Goal: Obtain resource: Obtain resource

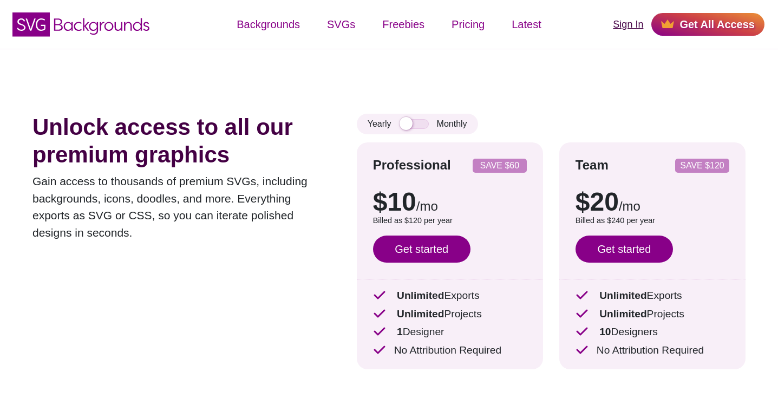
click at [628, 25] on link "Sign In" at bounding box center [628, 24] width 30 height 15
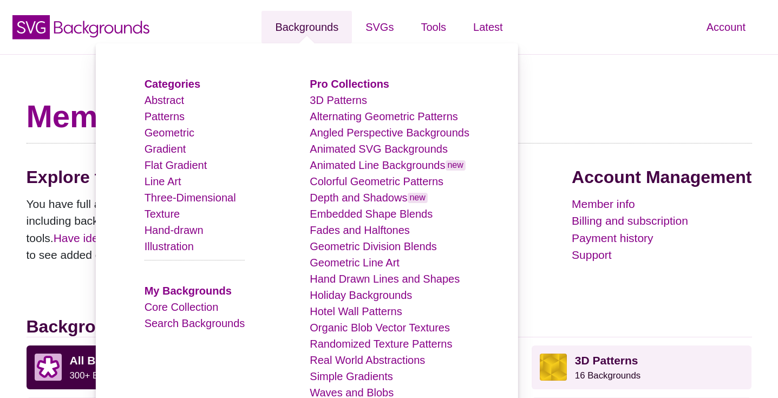
click at [309, 26] on link "Backgrounds" at bounding box center [307, 27] width 90 height 32
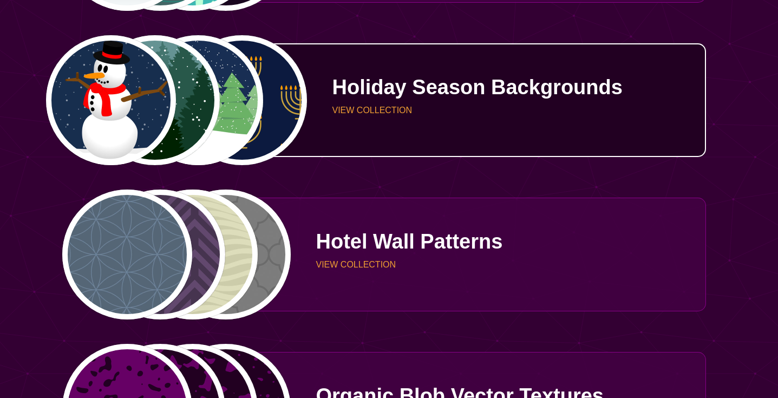
scroll to position [2544, 0]
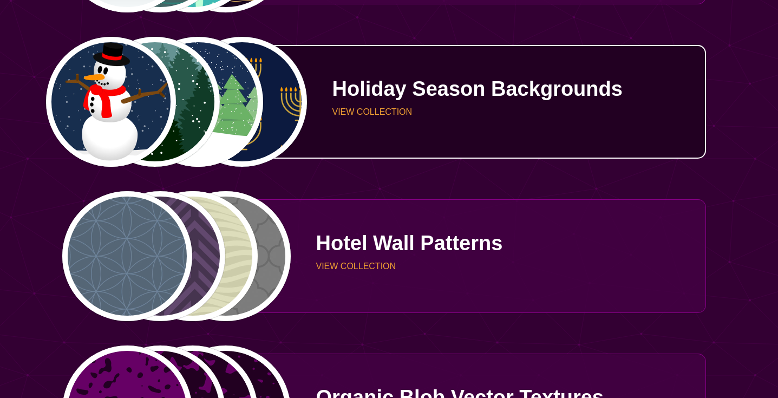
click at [353, 112] on p "VIEW COLLECTION" at bounding box center [514, 112] width 365 height 9
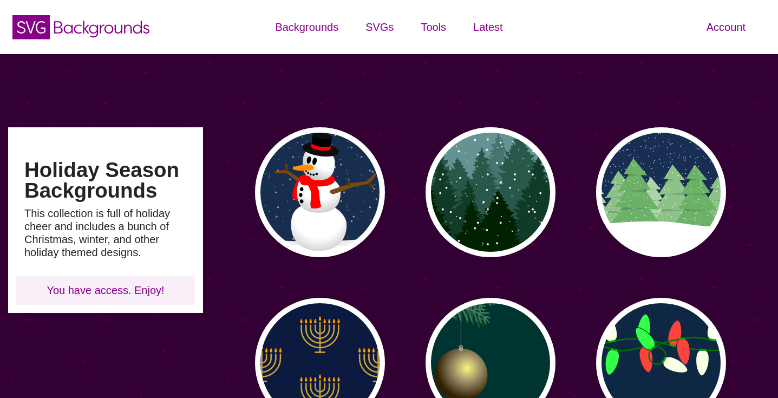
type input "#450057"
type input "#FFFFFF"
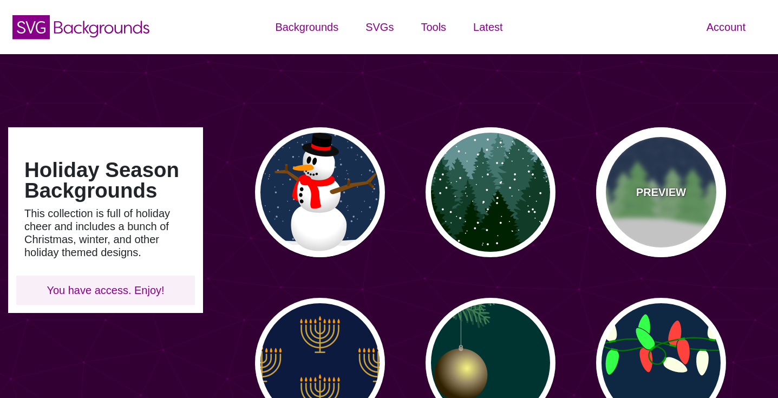
click at [681, 230] on div "PREVIEW" at bounding box center [661, 192] width 130 height 130
type input "#182E52"
type input "#6BB166"
type input "0"
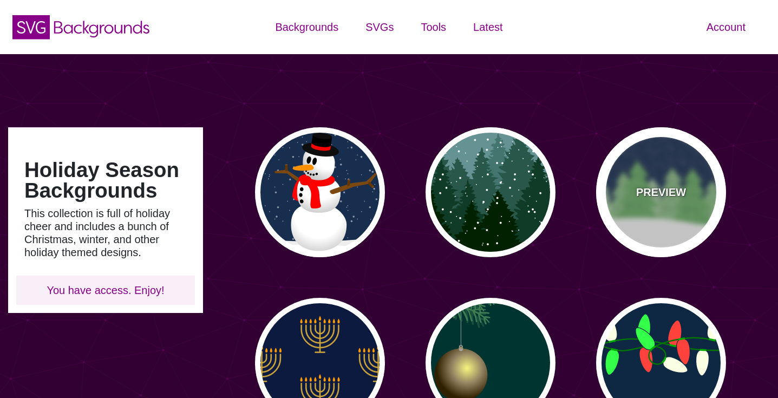
type input "15"
type input "0"
type input "0.2"
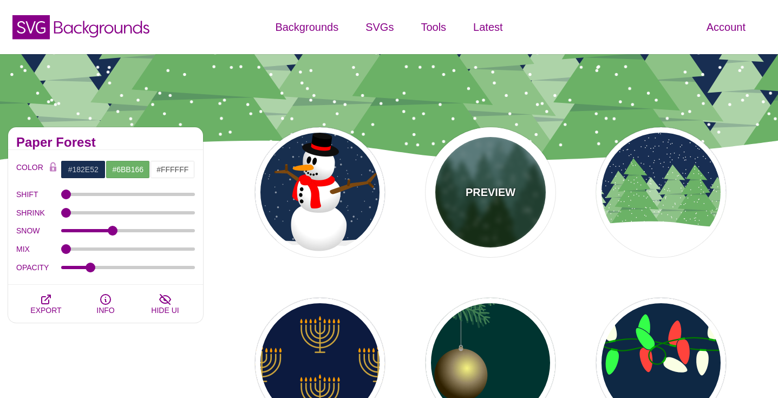
click at [465, 218] on div "PREVIEW" at bounding box center [491, 192] width 130 height 130
type input "#659393"
type input "#002200"
type input "20"
type input "10"
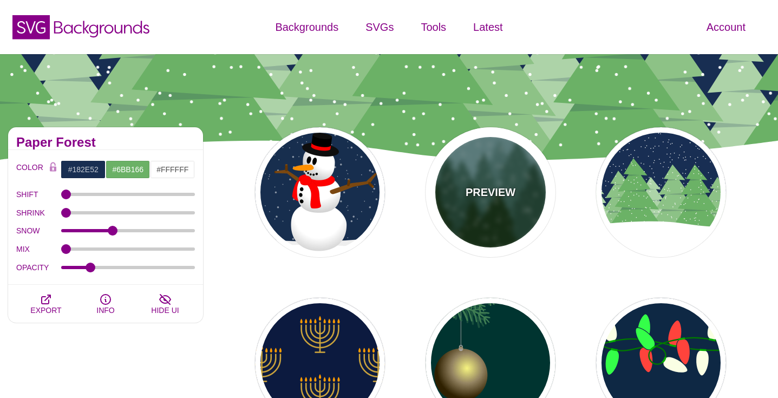
type input "0.25"
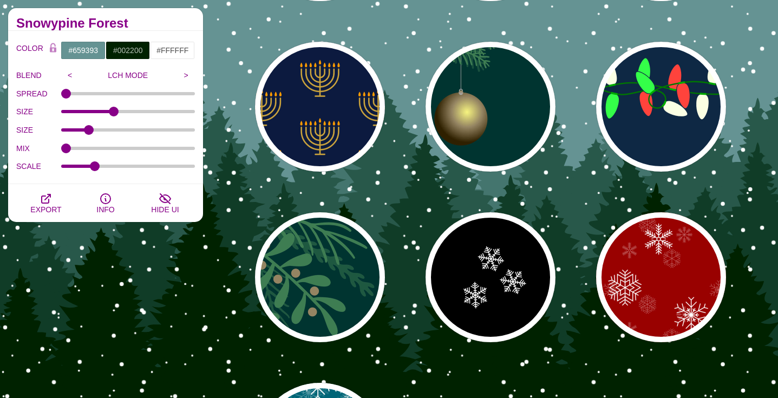
scroll to position [257, 0]
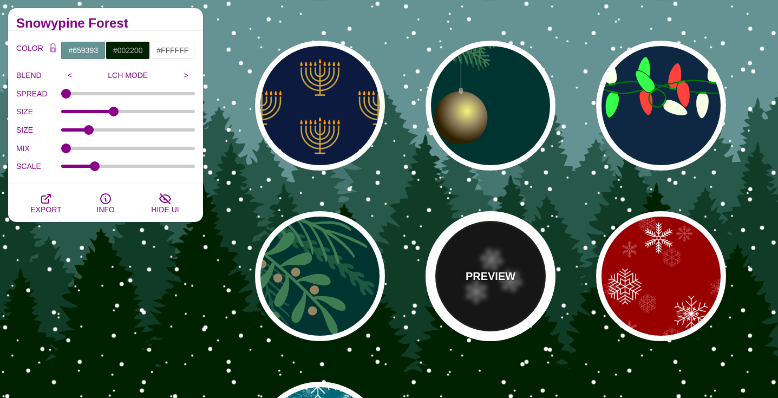
click at [490, 282] on p "PREVIEW" at bounding box center [491, 276] width 50 height 16
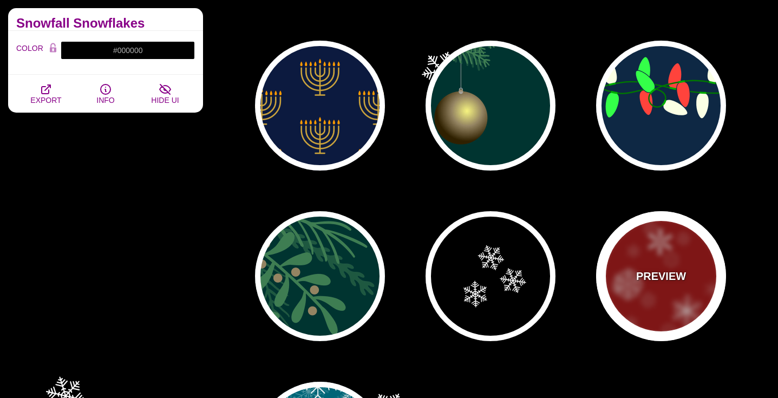
click at [620, 247] on div "PREVIEW" at bounding box center [661, 276] width 130 height 130
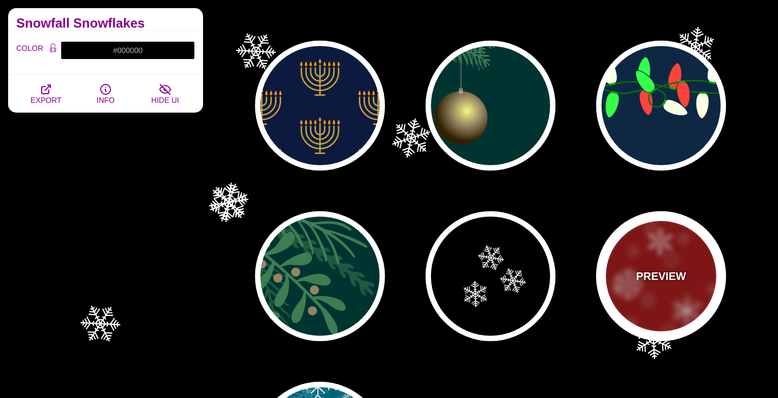
type input "#990000"
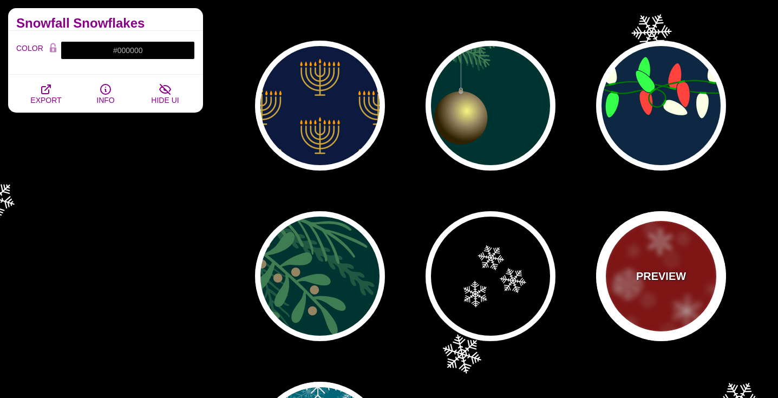
type input "1"
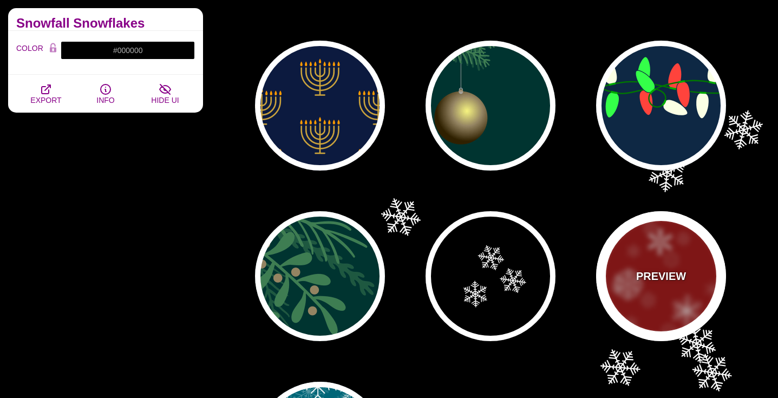
type input "3"
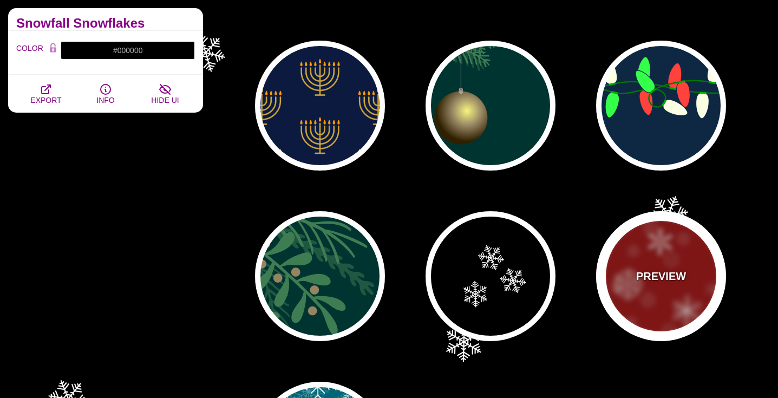
type input "0.4"
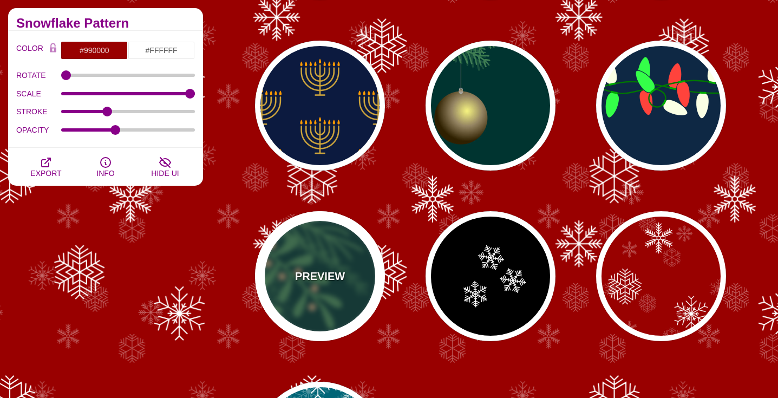
click at [336, 288] on div "PREVIEW" at bounding box center [320, 276] width 130 height 130
type input "#003431"
type input "#3E7C52"
type input "#958462"
type input "0.5"
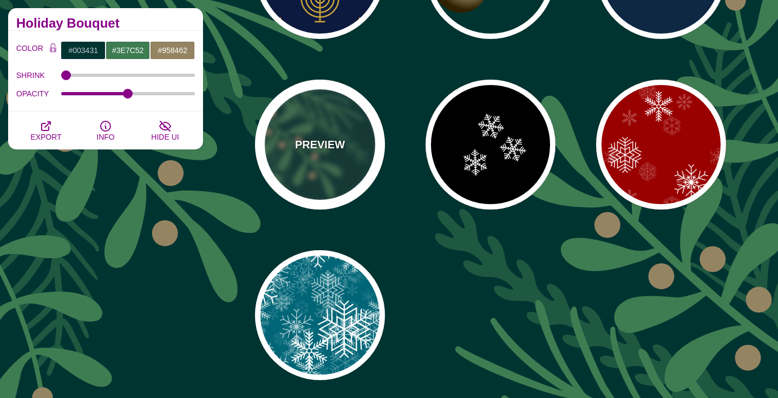
scroll to position [599, 0]
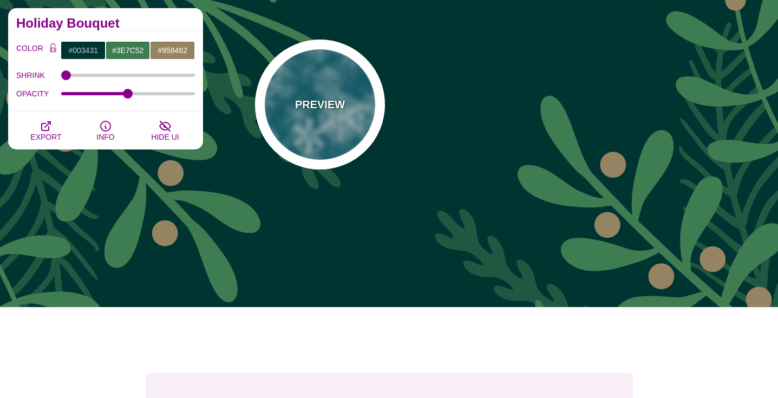
click at [313, 125] on div "PREVIEW" at bounding box center [320, 105] width 130 height 130
type input "#006677"
type input "#FFFFFF"
type input "1"
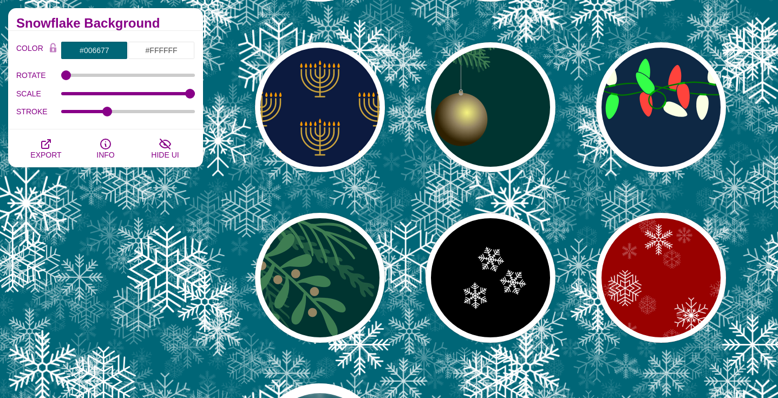
scroll to position [257, 0]
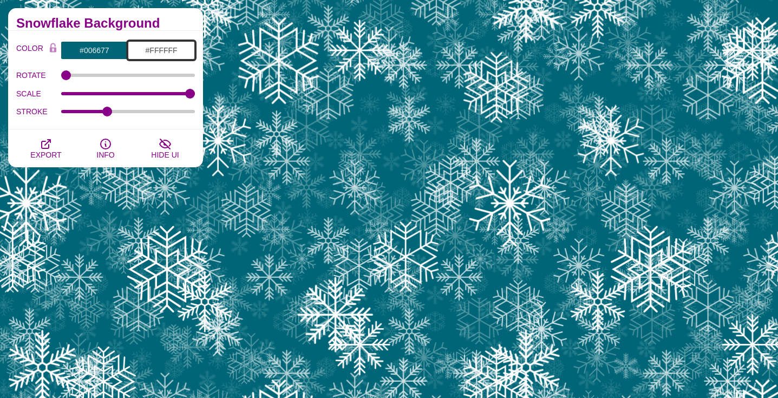
click at [161, 49] on input "#FFFFFF" at bounding box center [161, 50] width 67 height 18
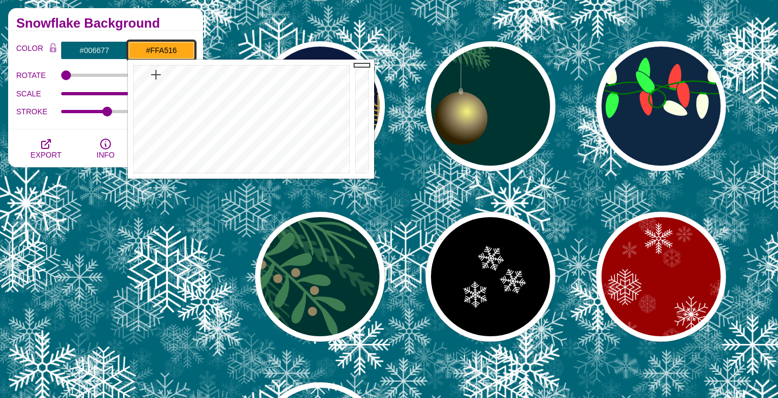
drag, startPoint x: 213, startPoint y: 168, endPoint x: 155, endPoint y: 74, distance: 110.3
click at [155, 74] on div at bounding box center [240, 119] width 225 height 119
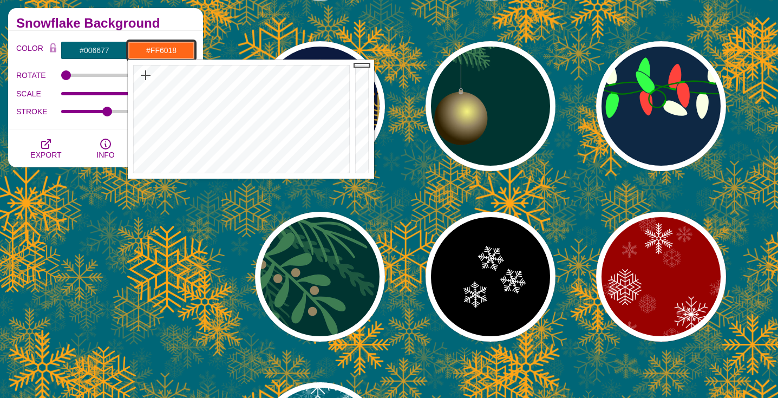
drag, startPoint x: 155, startPoint y: 74, endPoint x: 145, endPoint y: 75, distance: 10.9
click at [145, 75] on div at bounding box center [240, 119] width 225 height 119
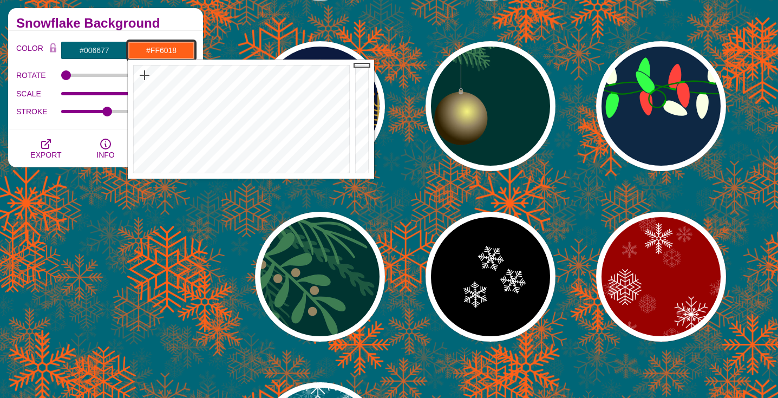
click at [145, 75] on div at bounding box center [240, 119] width 225 height 119
drag, startPoint x: 145, startPoint y: 75, endPoint x: 121, endPoint y: 78, distance: 24.0
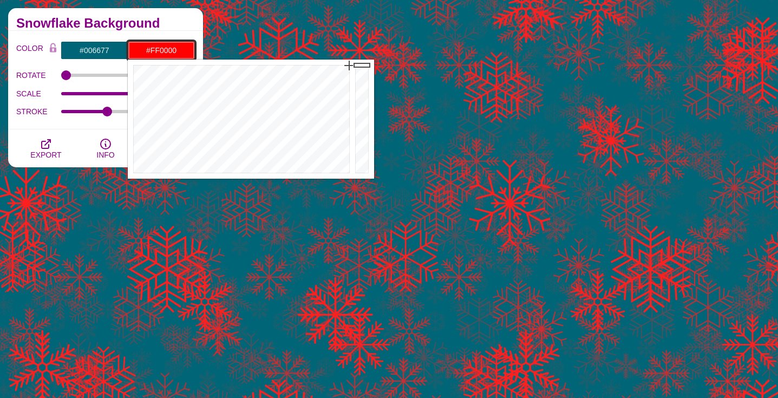
drag, startPoint x: 134, startPoint y: 77, endPoint x: 356, endPoint y: 63, distance: 221.9
click at [354, 63] on div "Close" at bounding box center [251, 119] width 246 height 119
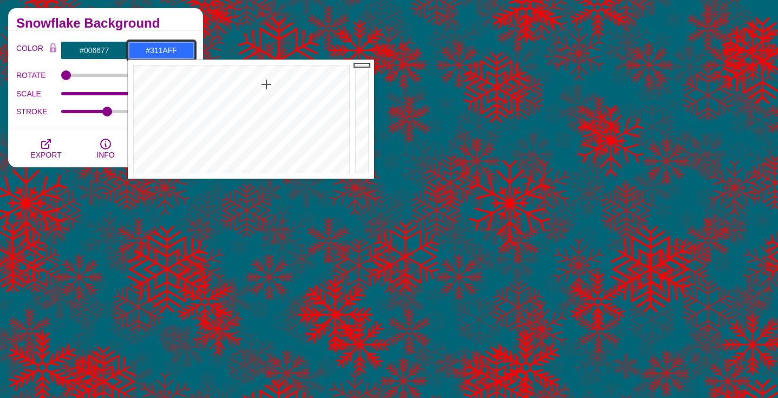
drag, startPoint x: 348, startPoint y: 63, endPoint x: 280, endPoint y: 76, distance: 68.4
click at [281, 76] on div at bounding box center [240, 119] width 225 height 119
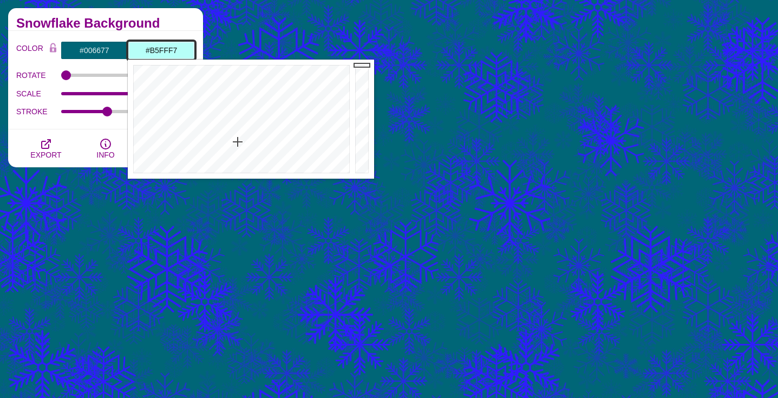
drag, startPoint x: 280, startPoint y: 76, endPoint x: 238, endPoint y: 141, distance: 78.2
click at [238, 141] on div at bounding box center [240, 119] width 225 height 119
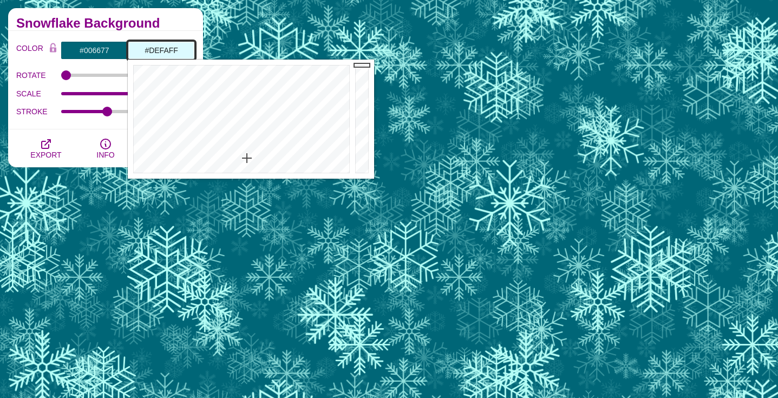
drag, startPoint x: 238, startPoint y: 142, endPoint x: 247, endPoint y: 159, distance: 19.4
click at [247, 159] on div at bounding box center [240, 119] width 225 height 119
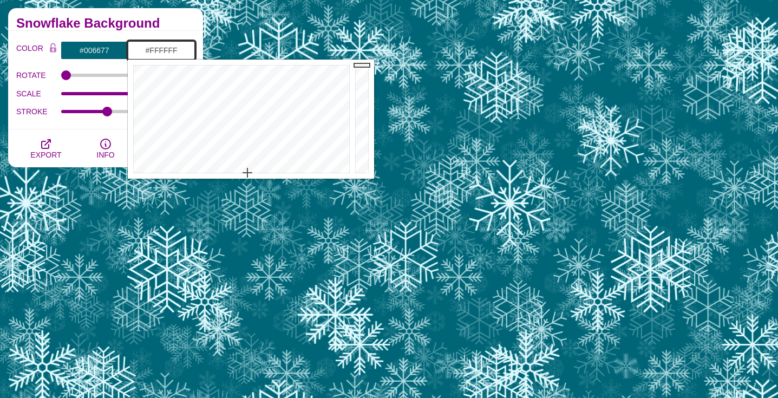
drag, startPoint x: 247, startPoint y: 159, endPoint x: 247, endPoint y: 175, distance: 16.2
click at [247, 175] on div at bounding box center [240, 119] width 225 height 119
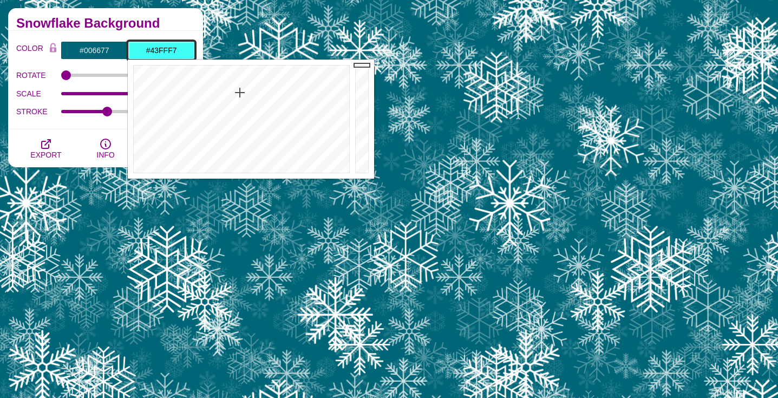
drag, startPoint x: 247, startPoint y: 175, endPoint x: 240, endPoint y: 93, distance: 82.1
click at [240, 93] on div at bounding box center [240, 119] width 225 height 119
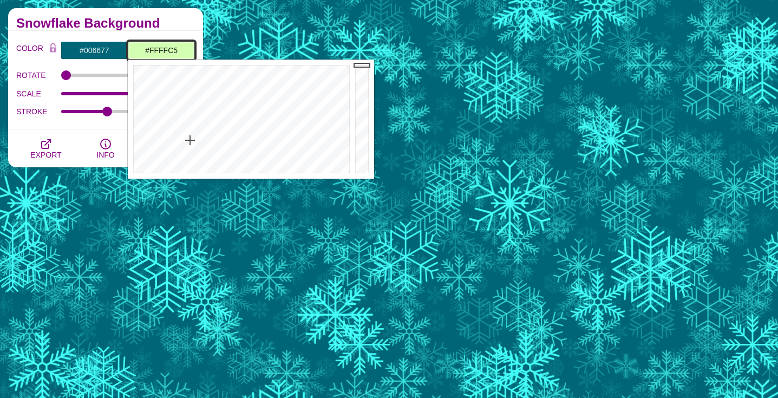
type input "#FFFFC7"
drag, startPoint x: 239, startPoint y: 94, endPoint x: 169, endPoint y: 149, distance: 89.0
click at [169, 149] on div at bounding box center [240, 119] width 225 height 119
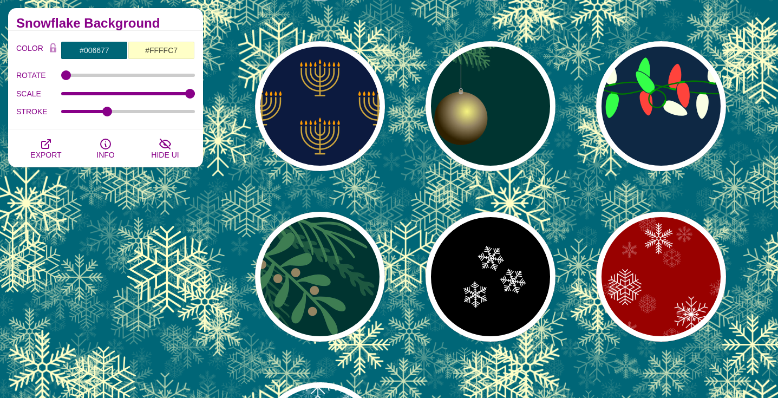
click at [244, 49] on div "PREVIEW PREVIEW PREVIEW PREVIEW PREVIEW PREVIEW PREVIEW PREVIEW PREVIEW PREVIEW" at bounding box center [494, 191] width 567 height 658
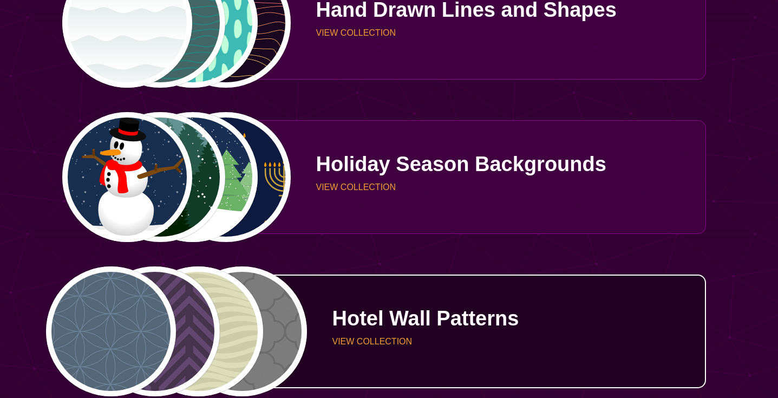
scroll to position [2468, 0]
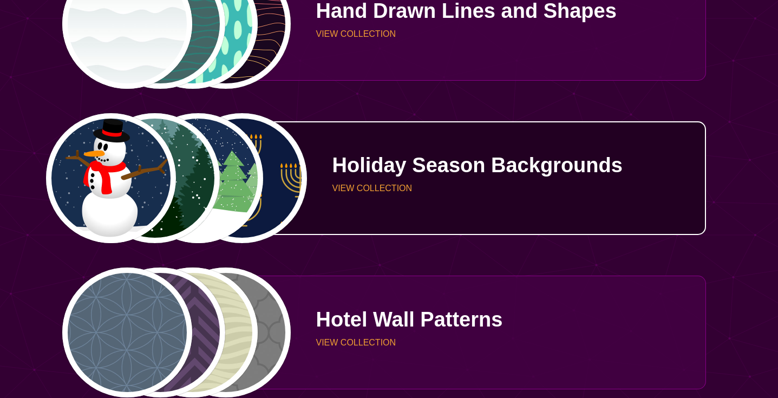
click at [417, 197] on div "Holiday Season Backgrounds VIEW COLLECTION" at bounding box center [499, 178] width 414 height 79
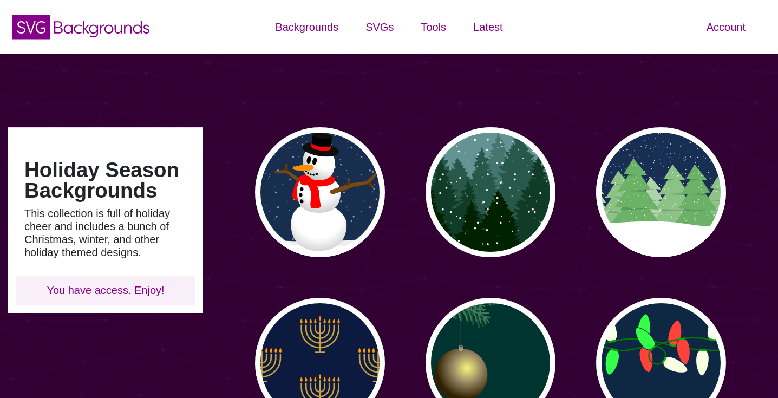
type input "#450057"
type input "#FFFFFF"
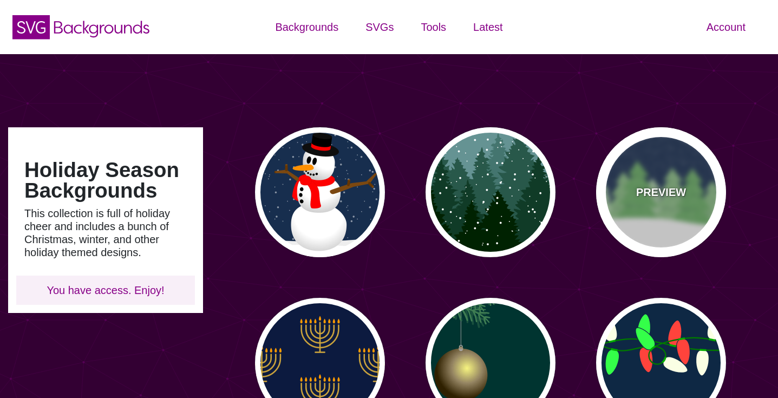
click at [652, 190] on p "PREVIEW" at bounding box center [661, 192] width 50 height 16
type input "#182E52"
type input "#6BB166"
type input "0"
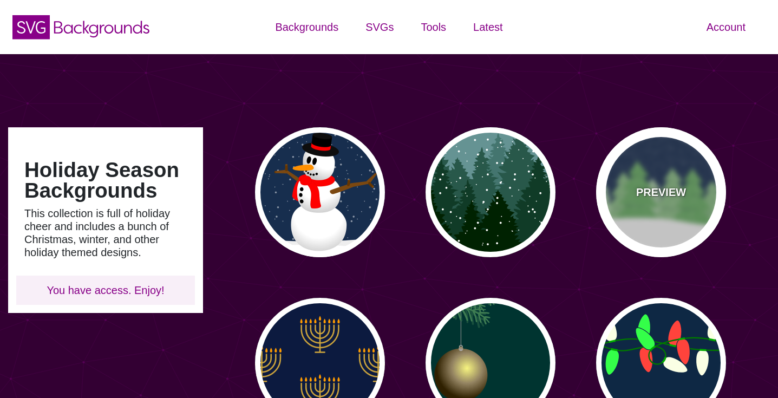
type input "15"
type input "0"
type input "0.2"
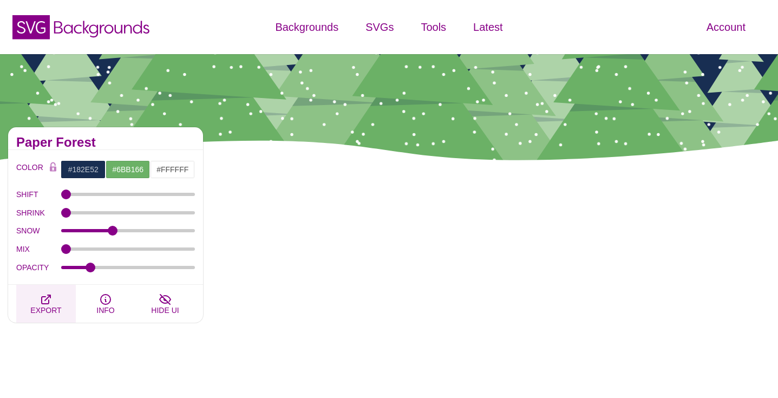
click at [45, 308] on span "EXPORT" at bounding box center [45, 310] width 31 height 9
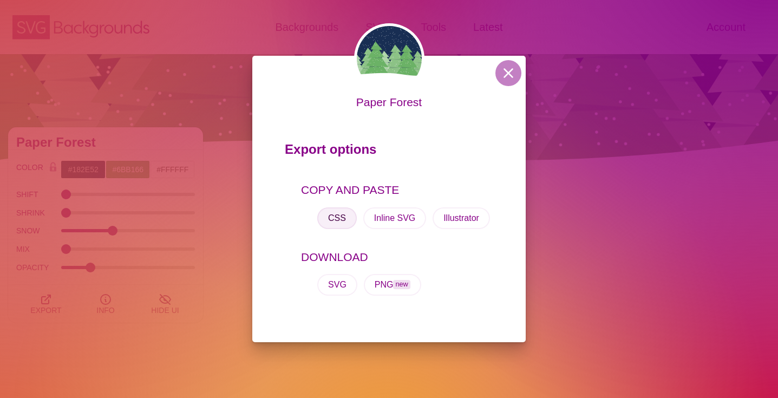
click at [335, 218] on button "CSS" at bounding box center [337, 218] width 40 height 22
click at [508, 79] on button at bounding box center [508, 73] width 26 height 26
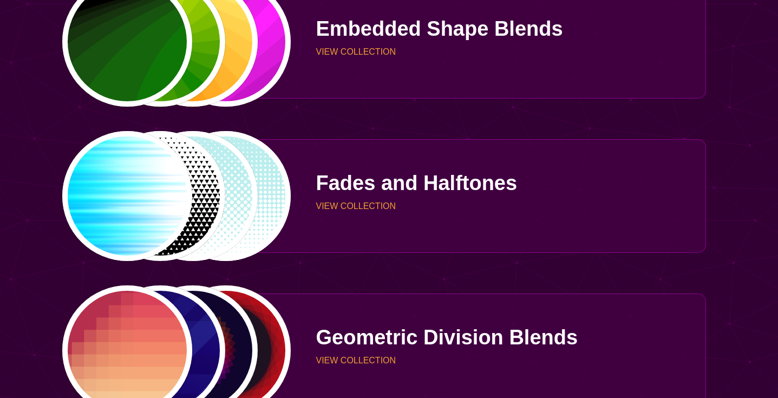
scroll to position [1830, 0]
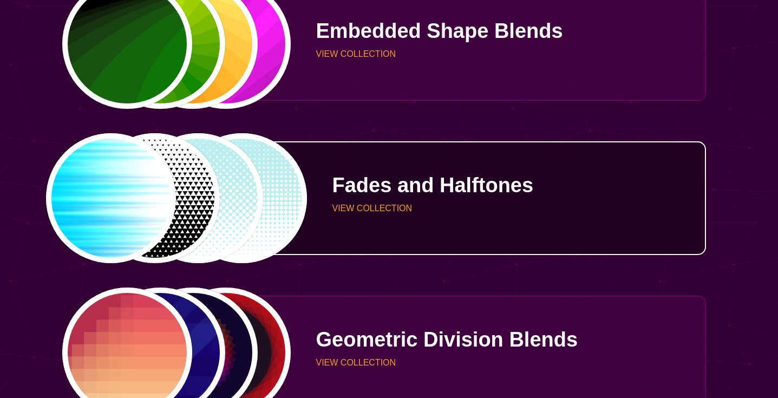
click at [422, 221] on div "Fades and Halftones VIEW COLLECTION" at bounding box center [499, 198] width 414 height 79
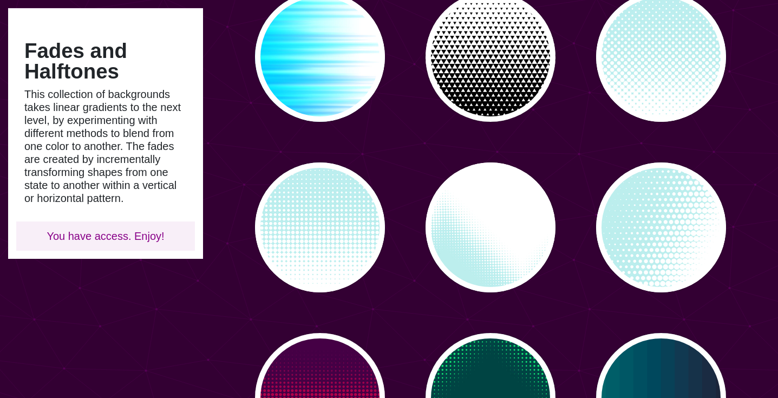
scroll to position [134, 0]
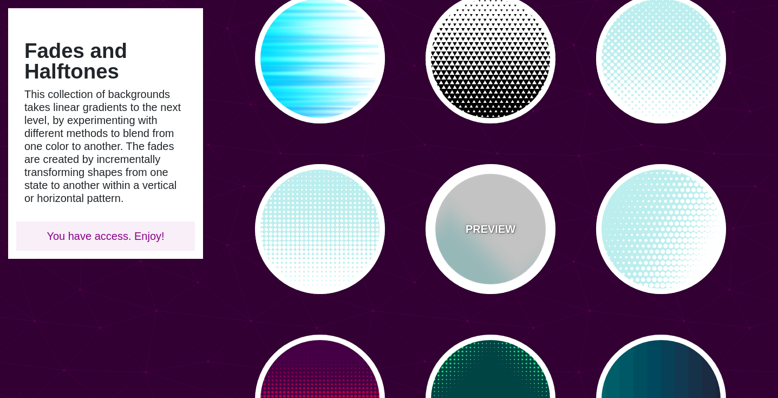
click at [493, 228] on p "PREVIEW" at bounding box center [491, 229] width 50 height 16
type input "#BBEEEE"
type input "0"
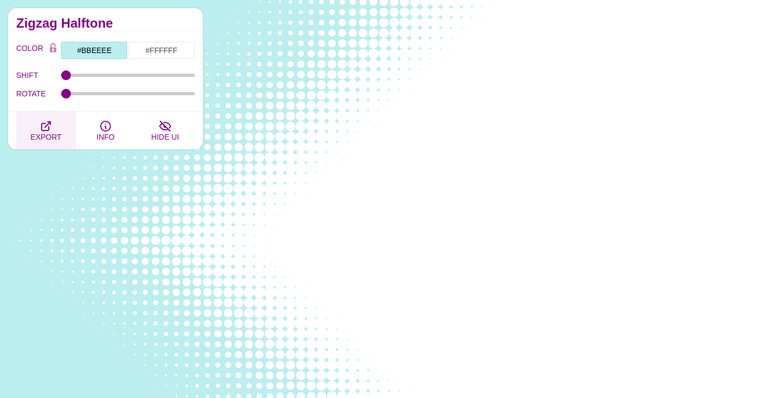
click at [47, 134] on span "EXPORT" at bounding box center [45, 137] width 31 height 9
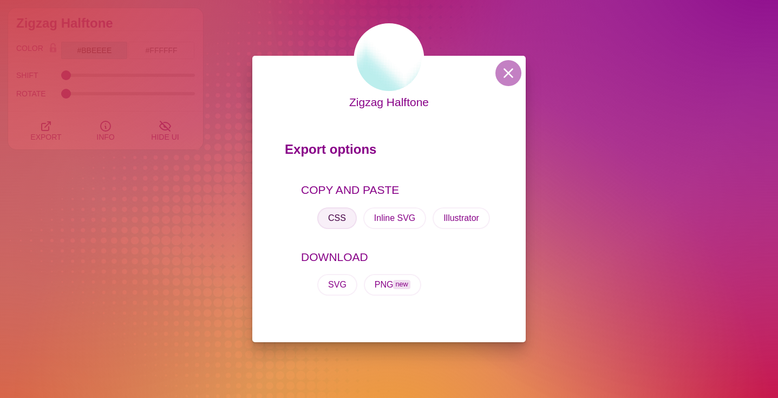
click at [335, 223] on button "CSS" at bounding box center [337, 218] width 40 height 22
click at [513, 74] on button at bounding box center [508, 73] width 26 height 26
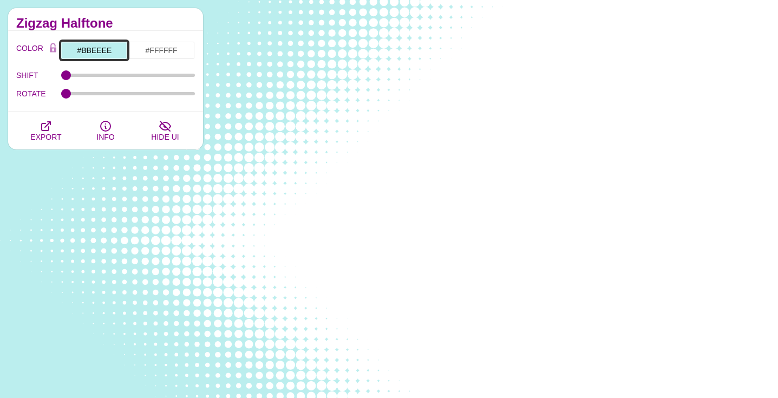
click at [99, 52] on input "#BBEEEE" at bounding box center [94, 50] width 67 height 18
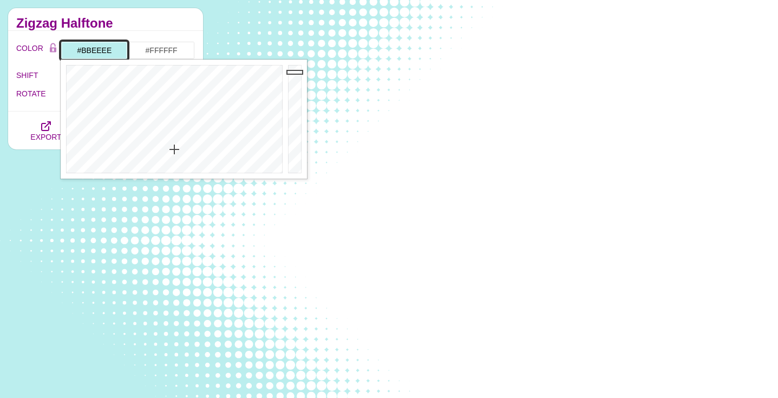
click at [111, 48] on input "#BBEEEE" at bounding box center [94, 50] width 67 height 18
drag, startPoint x: 112, startPoint y: 50, endPoint x: 82, endPoint y: 50, distance: 29.8
click at [82, 50] on input "#BBEEEE" at bounding box center [94, 50] width 67 height 18
paste input "e3dfcf"
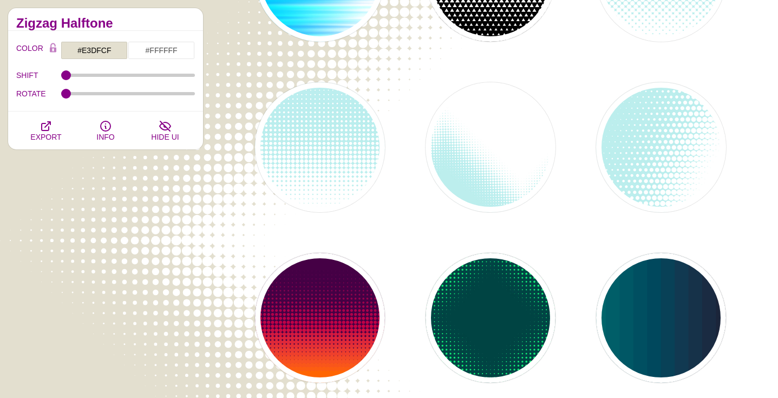
scroll to position [217, 0]
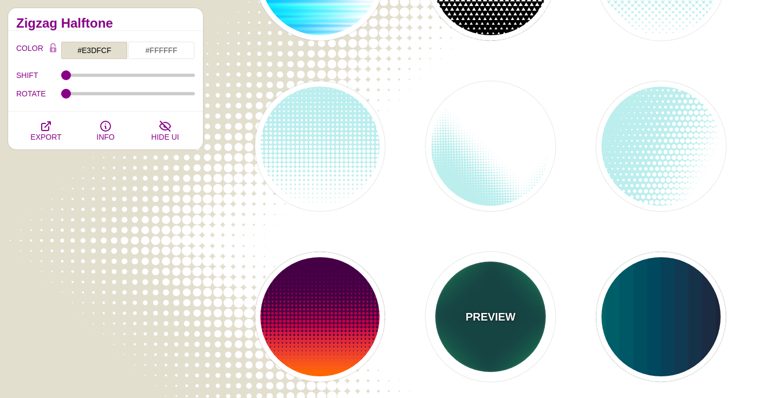
click at [479, 306] on div "PREVIEW" at bounding box center [491, 317] width 130 height 130
type input "#004444"
type input "#11EE77"
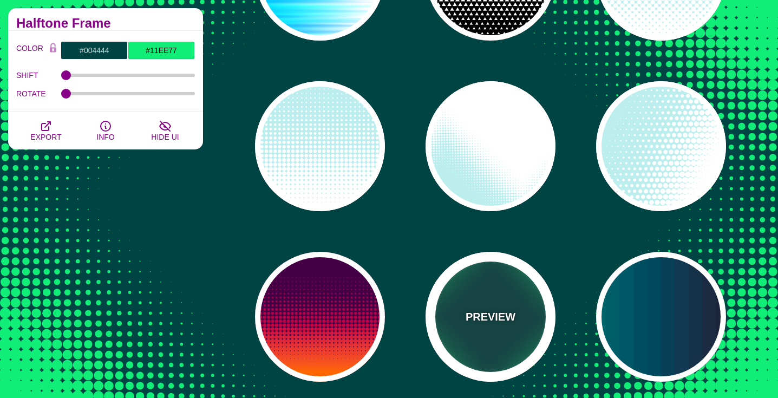
scroll to position [263, 0]
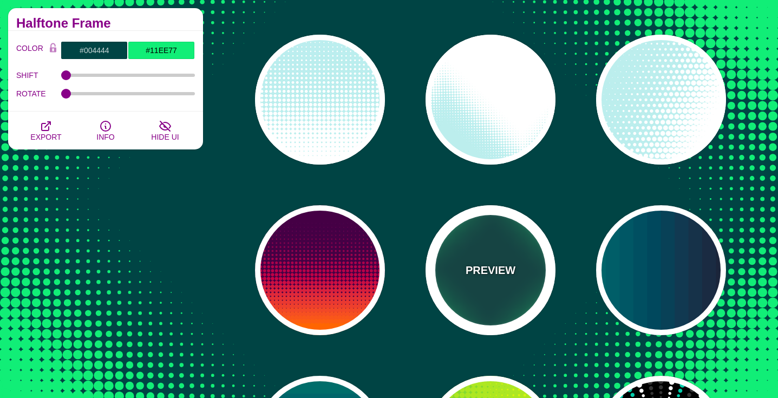
click at [485, 286] on div "PREVIEW" at bounding box center [491, 270] width 130 height 130
click at [486, 280] on div "PREVIEW" at bounding box center [491, 270] width 130 height 130
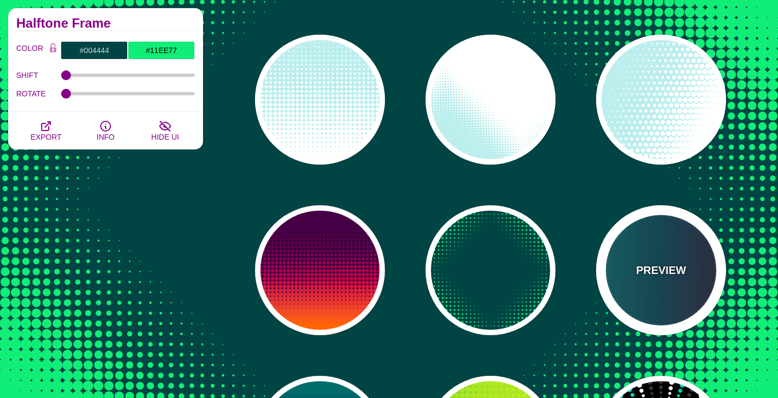
click at [657, 282] on div "PREVIEW" at bounding box center [661, 270] width 130 height 130
type input "#110011"
type input "#448866"
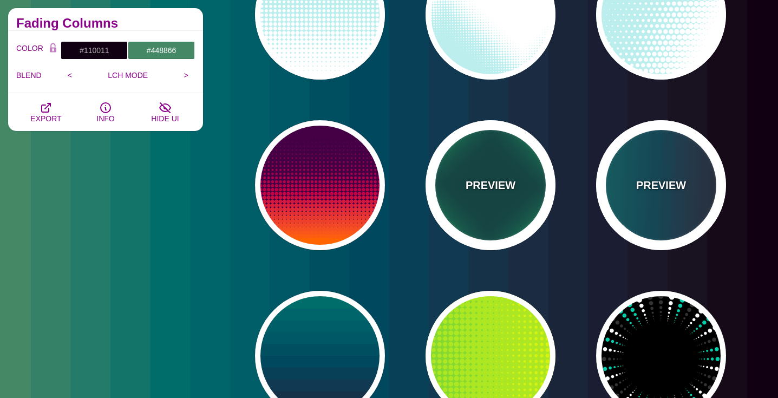
scroll to position [380, 0]
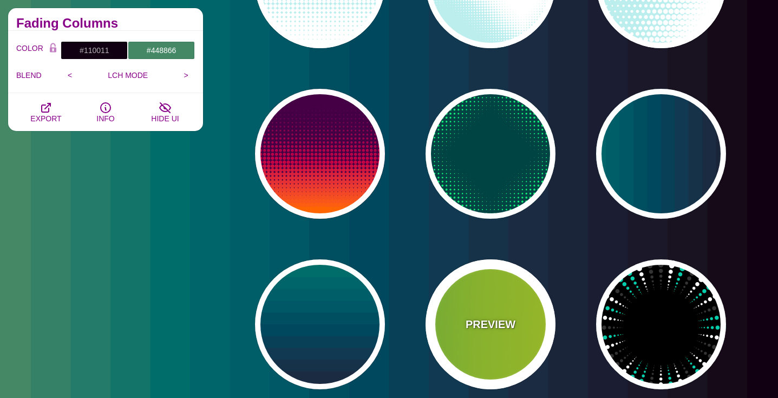
click at [491, 296] on div "PREVIEW" at bounding box center [491, 324] width 130 height 130
type input "#22BB44"
type input "#FFFF00"
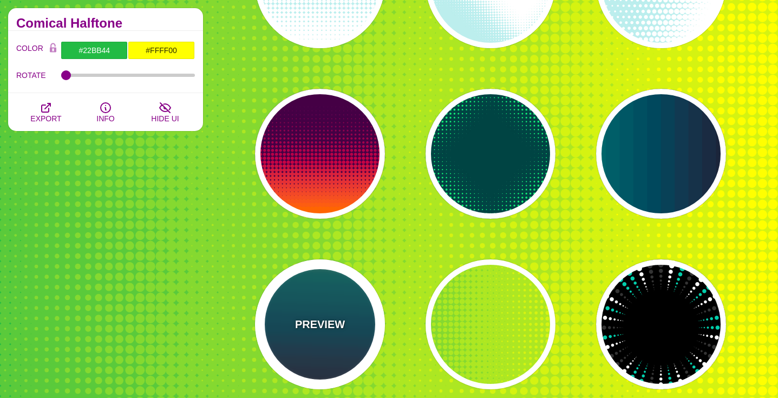
click at [329, 314] on div "PREVIEW" at bounding box center [320, 324] width 130 height 130
type input "#110011"
type input "#448866"
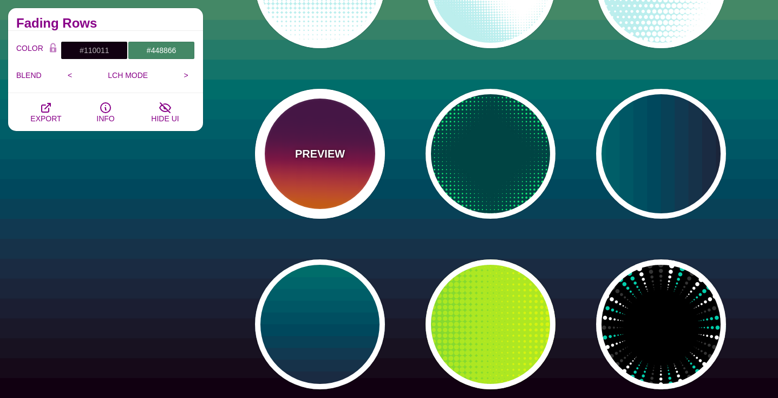
click at [308, 177] on div "PREVIEW" at bounding box center [320, 154] width 130 height 130
type input "#440044"
type input "#FF6600"
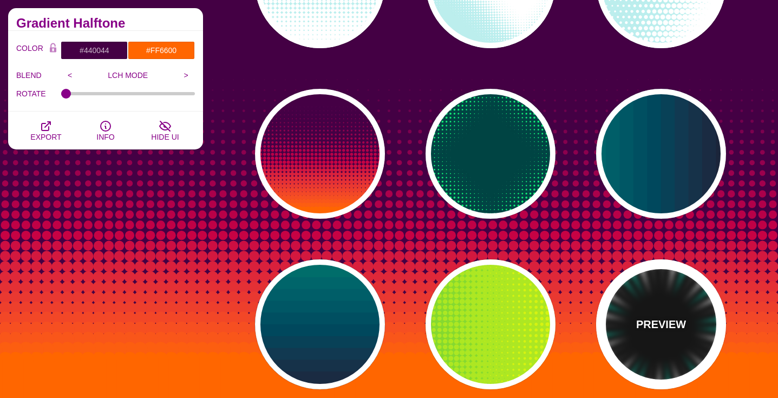
click at [664, 332] on p "PREVIEW" at bounding box center [661, 324] width 50 height 16
type input "#000000"
type input "#00CCAA"
type input "#FFFFFF"
type input "#333333"
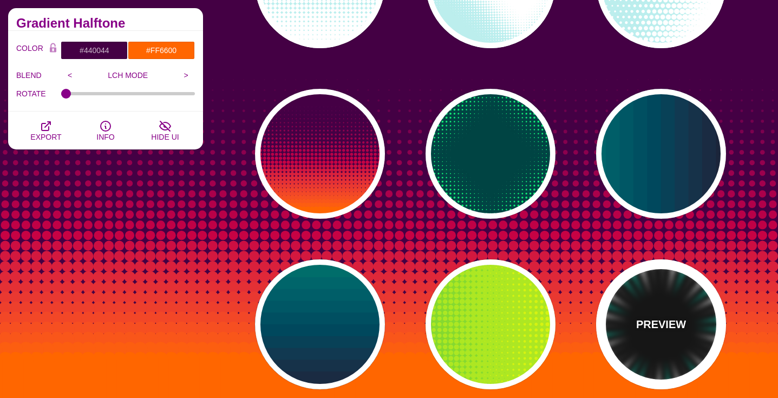
type input "0"
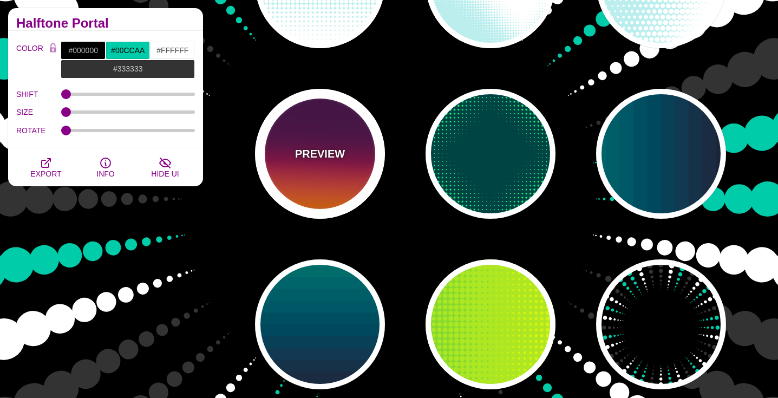
click at [324, 171] on div "PREVIEW" at bounding box center [320, 154] width 130 height 130
type input "#440044"
type input "#FF6600"
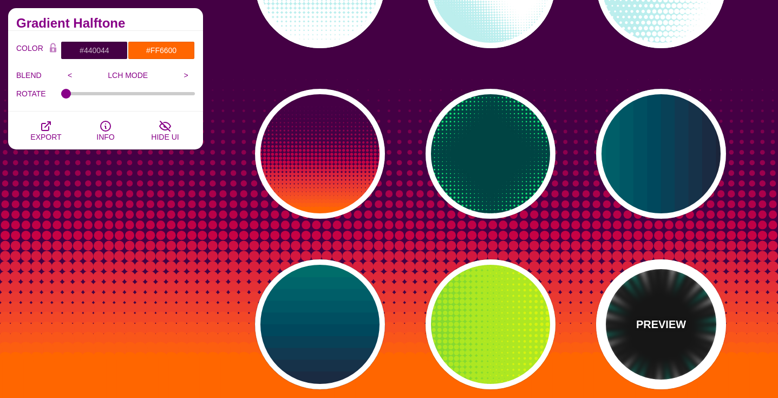
click at [641, 319] on p "PREVIEW" at bounding box center [661, 324] width 50 height 16
type input "#000000"
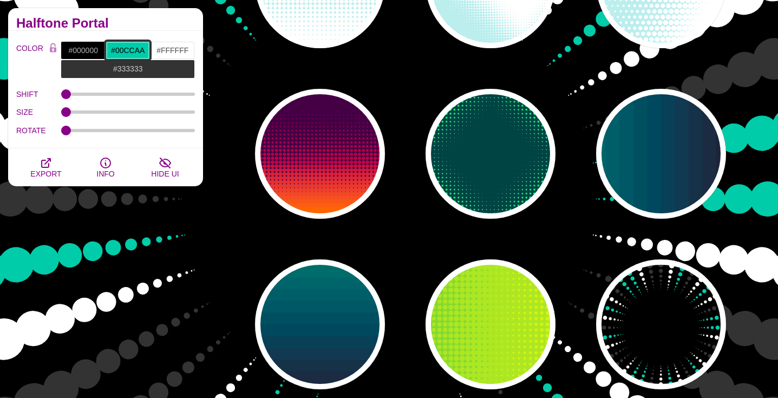
click at [125, 51] on input "#00CCAA" at bounding box center [128, 50] width 45 height 18
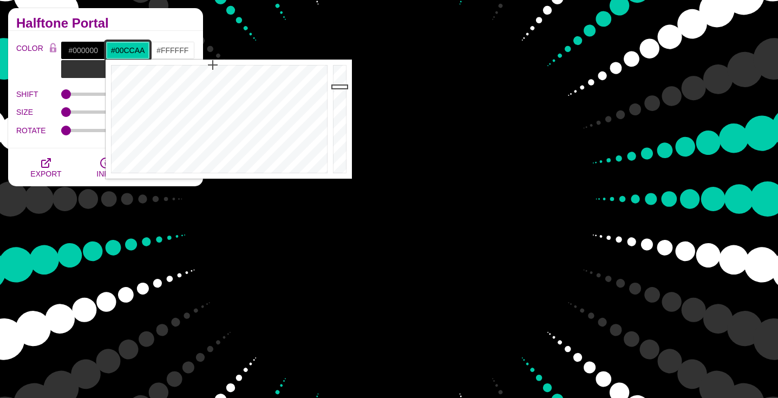
paste input "#f97300"
click at [118, 50] on input "##f97300" at bounding box center [128, 50] width 45 height 18
type input "#F97300"
click at [160, 247] on div "Fades and Halftones This collection of backgrounds takes linear gradients to th…" at bounding box center [105, 284] width 211 height 828
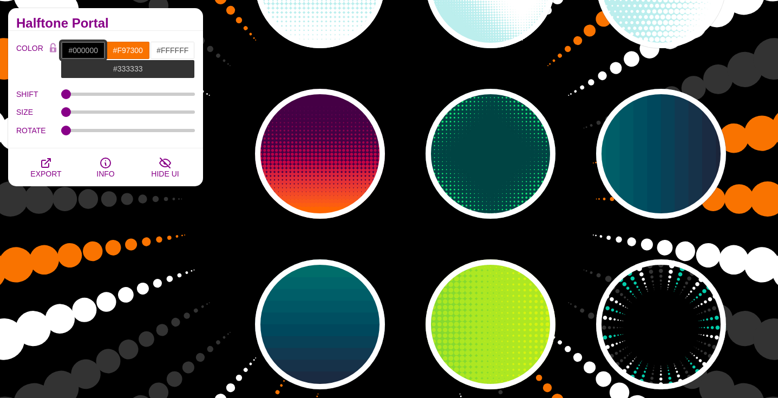
click at [76, 52] on input "#000000" at bounding box center [83, 50] width 45 height 18
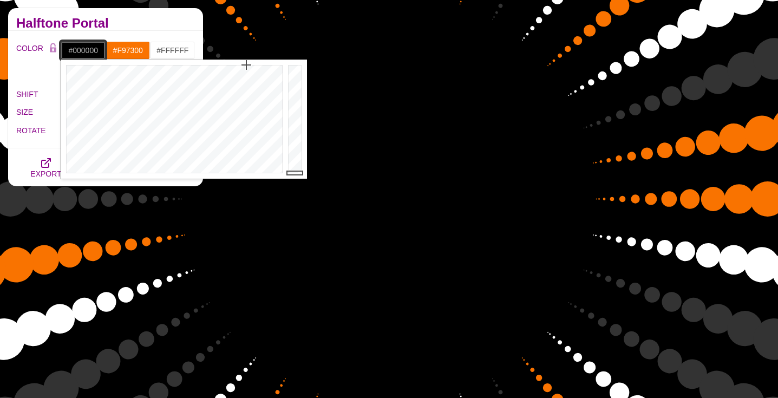
paste input "#32012f"
type input "##32012f"
click at [83, 50] on input "##32012f" at bounding box center [83, 50] width 45 height 18
paste input "#32012f"
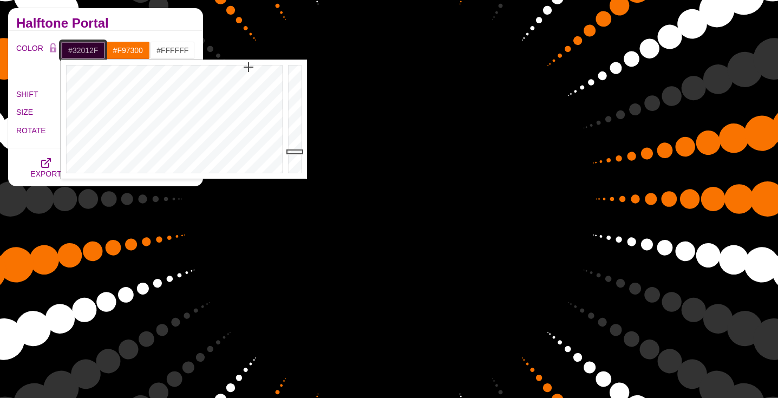
type input "#32012F"
click at [87, 221] on div "Fades and Halftones This collection of backgrounds takes linear gradients to th…" at bounding box center [105, 284] width 211 height 828
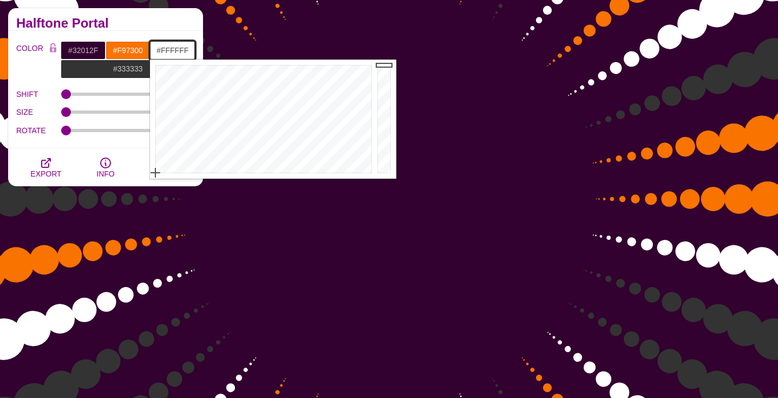
click at [172, 49] on input "#FFFFFF" at bounding box center [172, 50] width 45 height 18
click at [174, 51] on input "#FFFFFF" at bounding box center [172, 50] width 45 height 18
paste input "#e3dfcf"
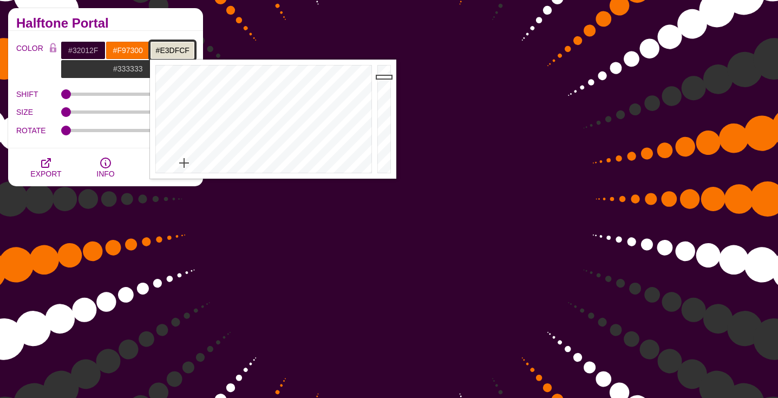
type input "#E3DFCF"
click at [136, 194] on div "Halftone Portal COLOR #32012F #F97300 #E3DFCF #333333 #555555 #666666 #777777 #…" at bounding box center [105, 105] width 195 height 195
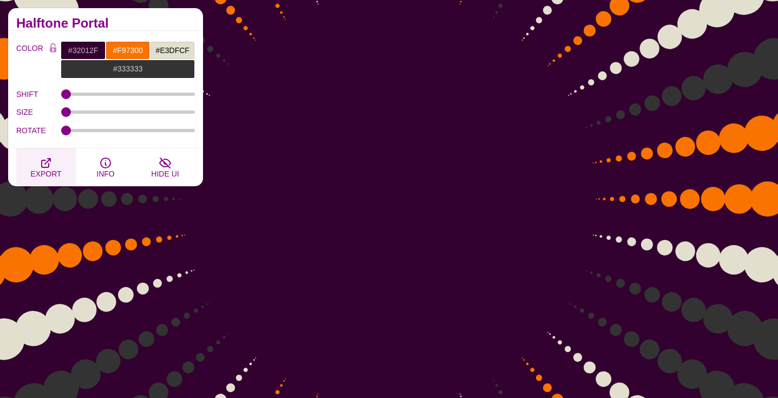
click at [49, 174] on span "EXPORT" at bounding box center [45, 173] width 31 height 9
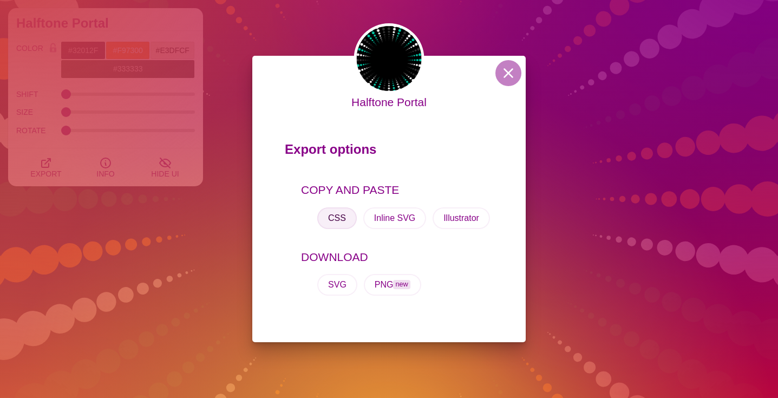
click at [335, 216] on button "CSS" at bounding box center [337, 218] width 40 height 22
click at [508, 79] on button at bounding box center [508, 73] width 26 height 26
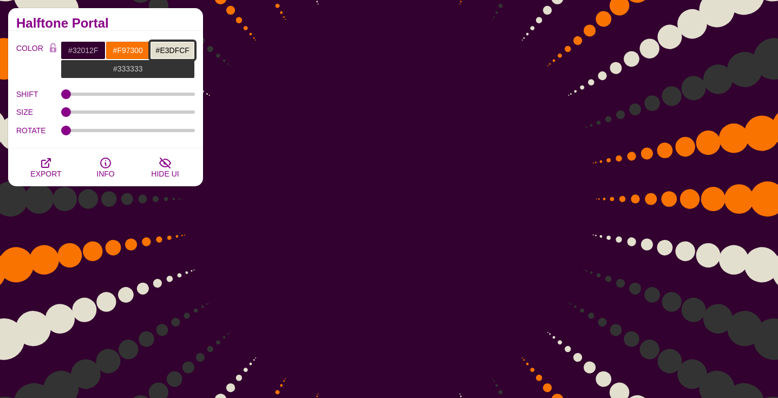
click at [166, 51] on input "#E3DFCF" at bounding box center [172, 50] width 45 height 18
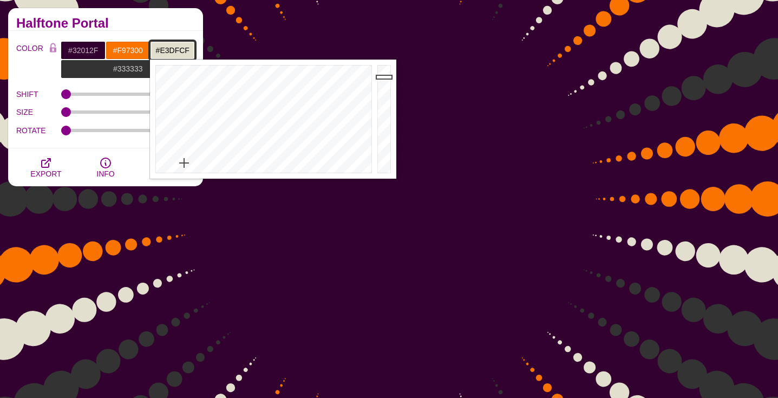
click at [166, 51] on input "#E3DFCF" at bounding box center [172, 50] width 45 height 18
click at [177, 52] on input "#E3DFCF" at bounding box center [172, 50] width 45 height 18
drag, startPoint x: 190, startPoint y: 51, endPoint x: 153, endPoint y: 52, distance: 37.4
click at [152, 52] on input "#E3DFCF" at bounding box center [172, 50] width 45 height 18
click at [102, 52] on input "#32012F" at bounding box center [83, 50] width 45 height 18
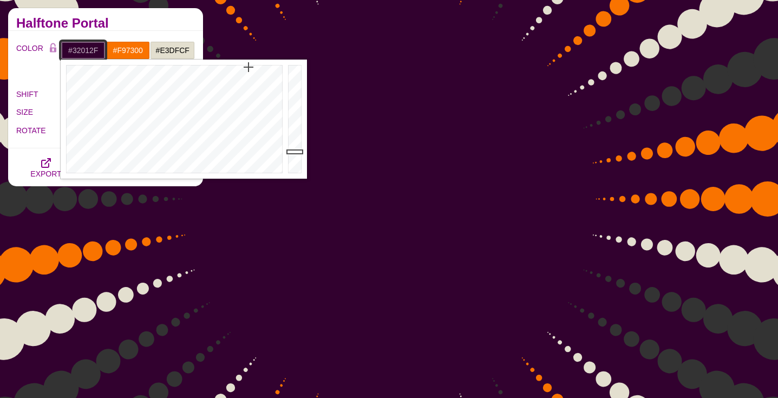
paste input "#E3DFCF"
drag, startPoint x: 71, startPoint y: 51, endPoint x: 46, endPoint y: 51, distance: 24.9
click at [46, 51] on div "COLOR #32012F#E3DFCF #F97300 #E3DFCF #333333 #555555 #666666 #777777 #888888 #9…" at bounding box center [105, 59] width 179 height 37
type input "#E3DFCF"
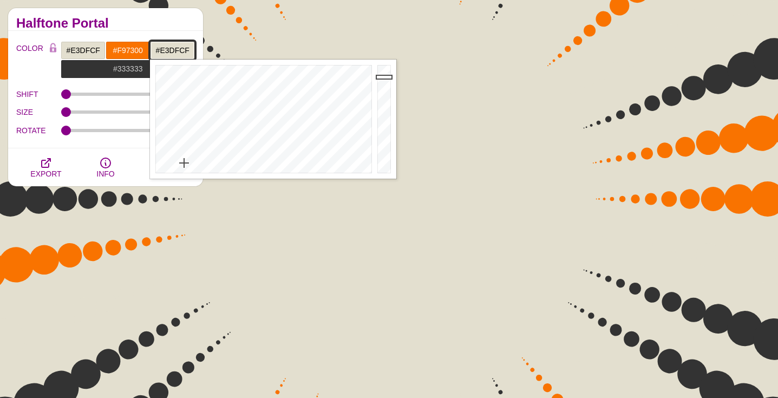
click at [174, 50] on input "#E3DFCF" at bounding box center [172, 50] width 45 height 18
click at [168, 51] on input "#E3DFCF" at bounding box center [172, 50] width 45 height 18
type input "#"
paste input "#32012F"
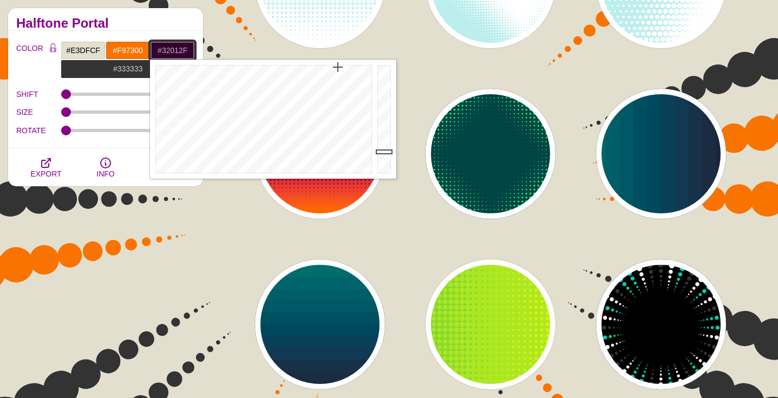
type input "#32012F"
click at [236, 43] on div "PREVIEW PREVIEW PREVIEW PREVIEW PREVIEW PREVIEW PREVIEW PREVIEW PREVIEW PREVIEW…" at bounding box center [494, 154] width 567 height 828
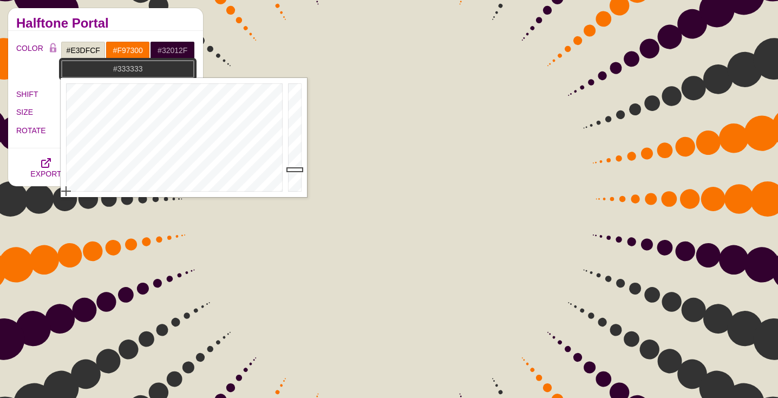
click at [129, 70] on input "#333333" at bounding box center [128, 69] width 134 height 18
click at [130, 70] on input "#333333" at bounding box center [128, 69] width 134 height 18
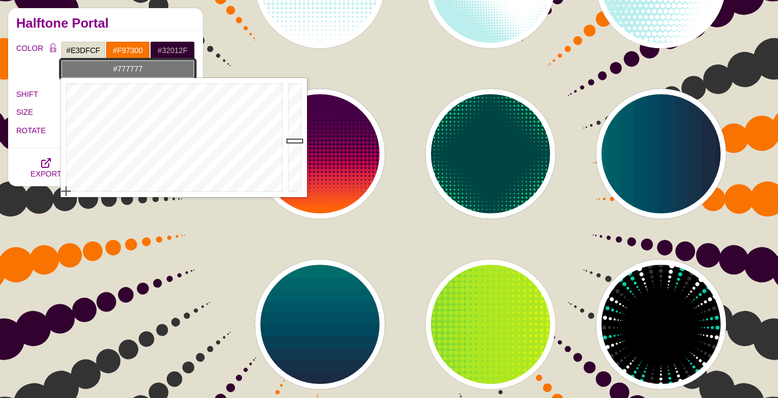
type input "#777777"
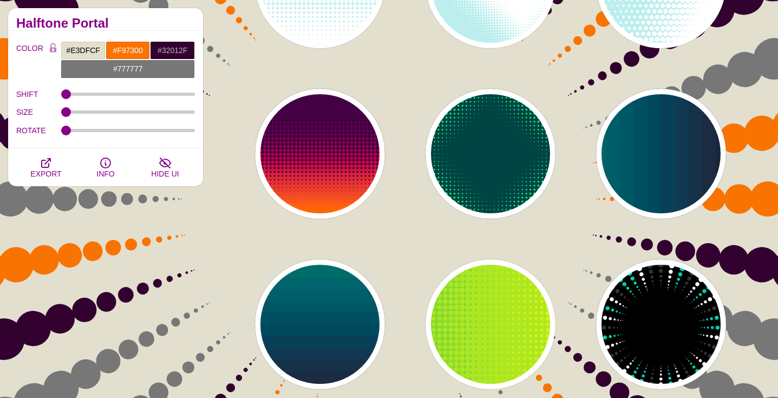
click at [298, 47] on div "PREVIEW PREVIEW PREVIEW PREVIEW PREVIEW PREVIEW PREVIEW PREVIEW PREVIEW PREVIEW…" at bounding box center [494, 154] width 567 height 828
